Goal: Information Seeking & Learning: Learn about a topic

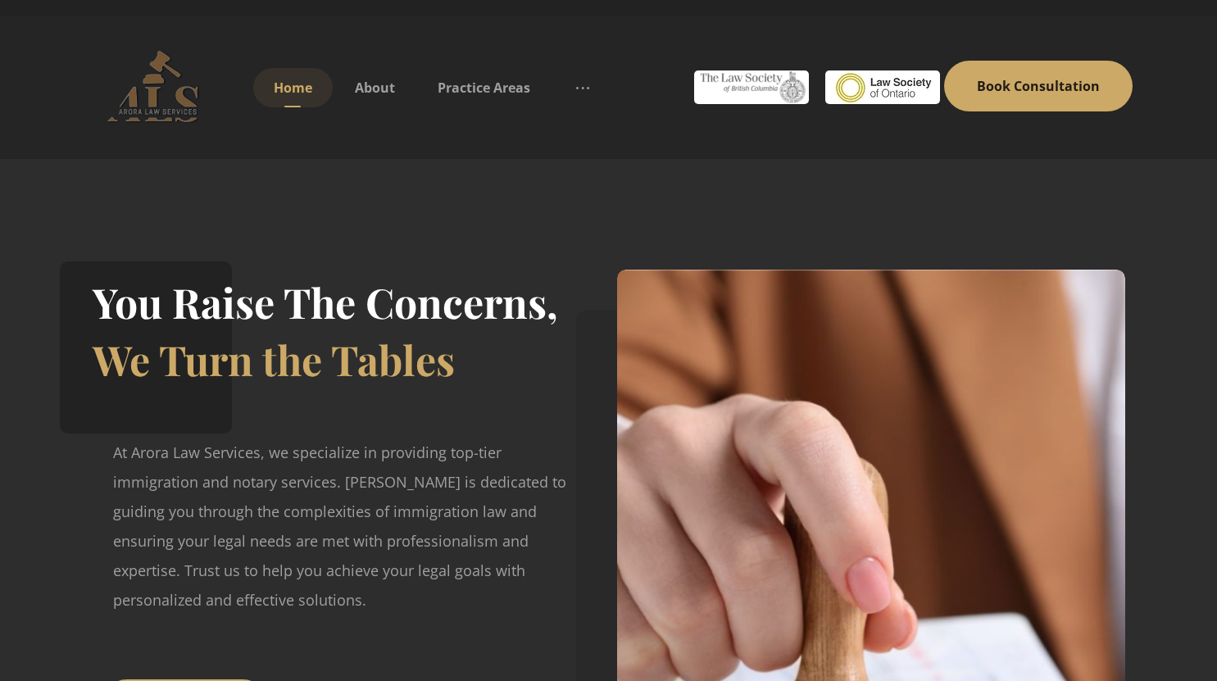
scroll to position [75, 0]
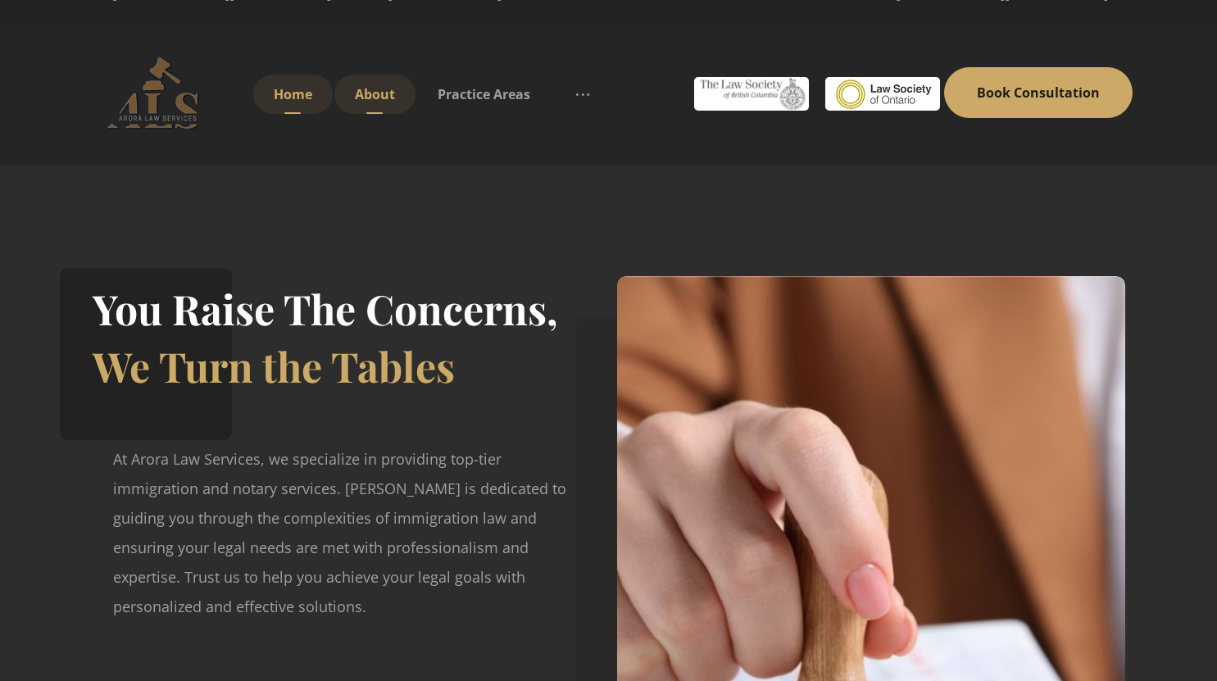
click at [384, 98] on span "About" at bounding box center [375, 94] width 40 height 18
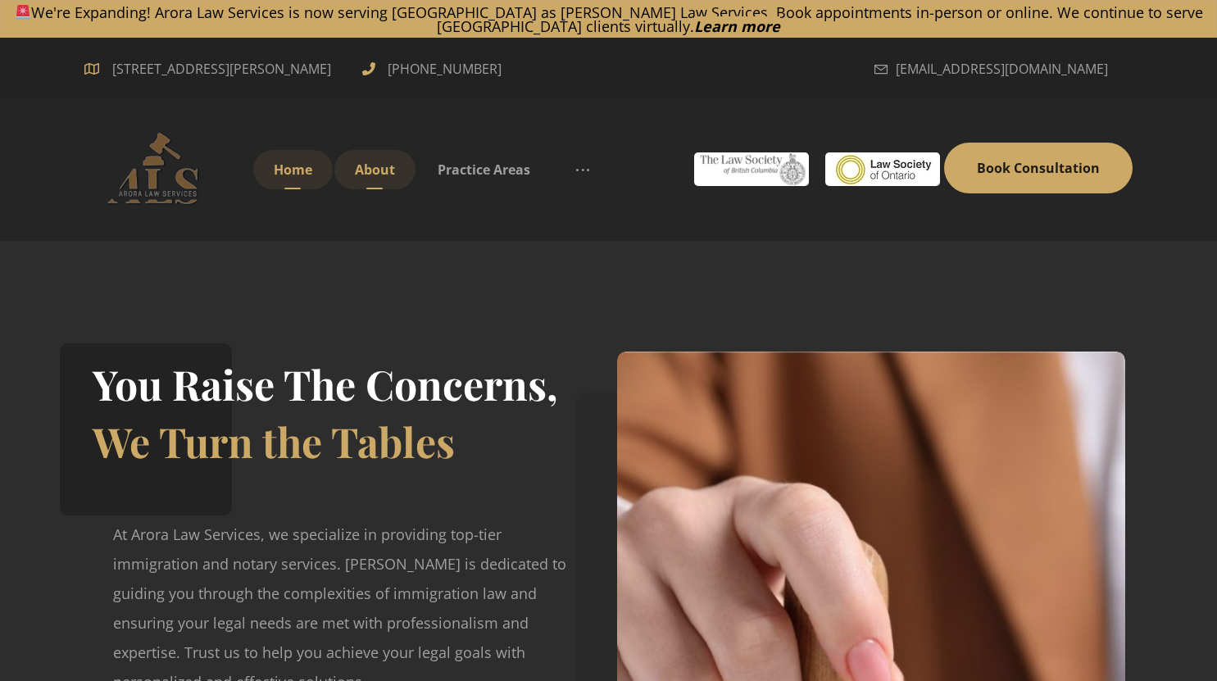
click at [378, 172] on span "About" at bounding box center [375, 170] width 40 height 18
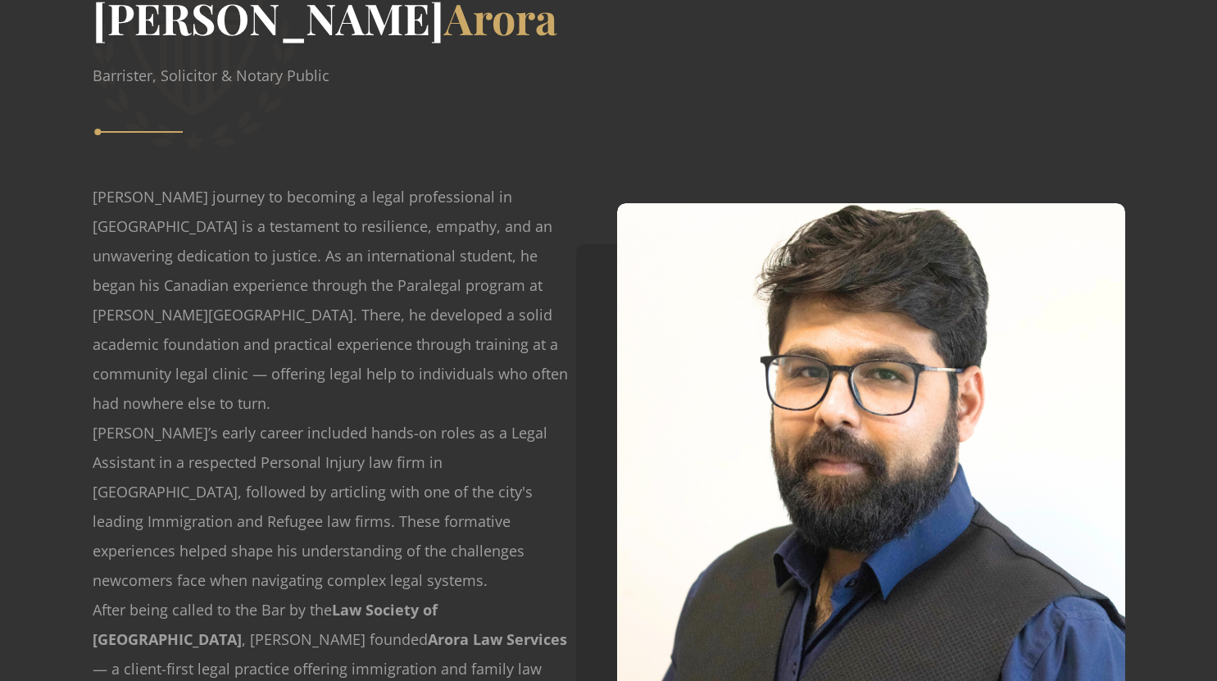
scroll to position [1771, 0]
